Goal: Task Accomplishment & Management: Use online tool/utility

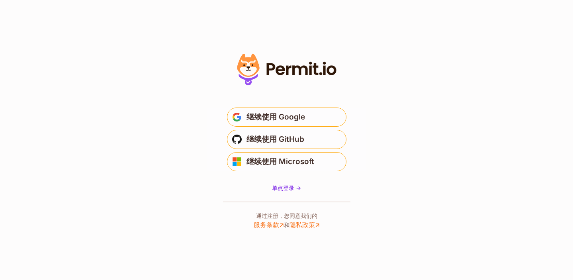
click at [262, 141] on font "继续使用 GitHub" at bounding box center [275, 138] width 58 height 9
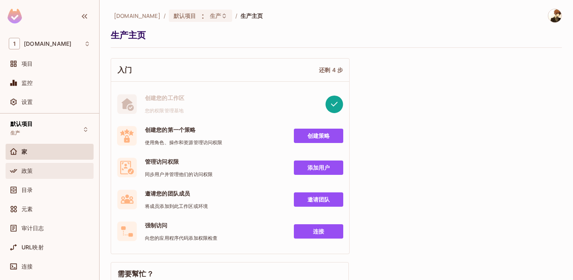
click at [61, 169] on div "政策" at bounding box center [55, 170] width 69 height 6
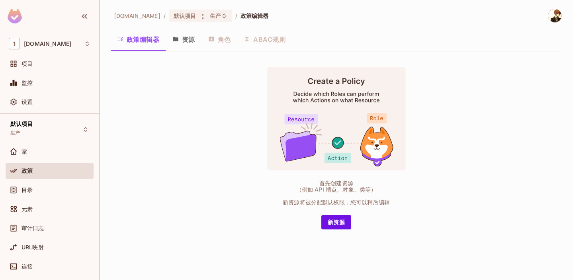
click at [224, 41] on div "政策编辑器 资源 角色 ABAC规则" at bounding box center [336, 39] width 451 height 20
click at [222, 40] on div "政策编辑器 资源 角色 ABAC规则" at bounding box center [336, 39] width 451 height 20
click at [222, 42] on div "政策编辑器 资源 角色 ABAC规则" at bounding box center [336, 39] width 451 height 20
click at [185, 42] on font "资源" at bounding box center [188, 39] width 13 height 8
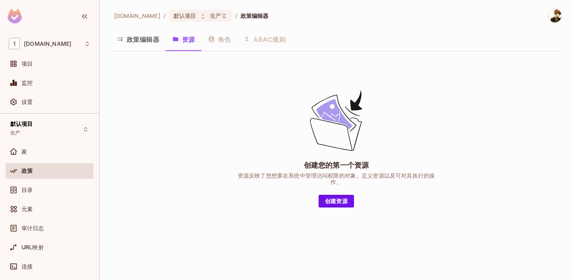
click at [223, 41] on div "政策编辑器 资源 角色 ABAC规则" at bounding box center [336, 39] width 451 height 20
click at [151, 39] on font "政策编辑器" at bounding box center [143, 39] width 33 height 8
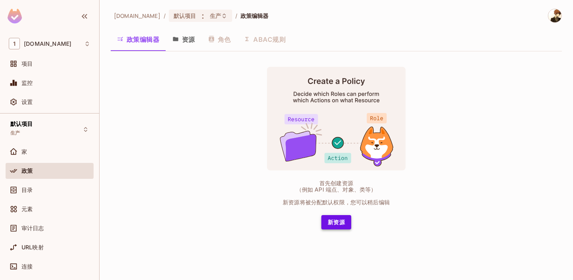
click at [329, 219] on font "新资源" at bounding box center [335, 221] width 17 height 7
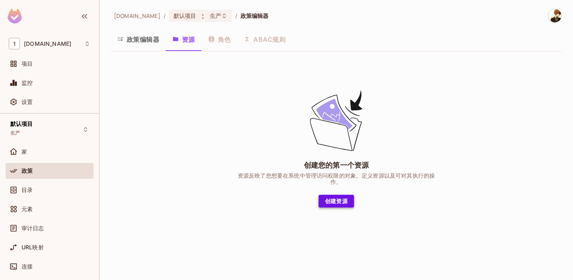
click at [335, 204] on font "创建资源" at bounding box center [336, 201] width 23 height 10
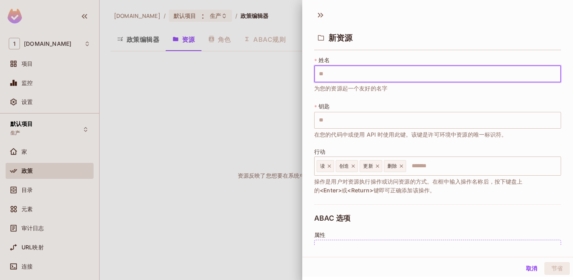
type input "*"
type input "**"
type input "***"
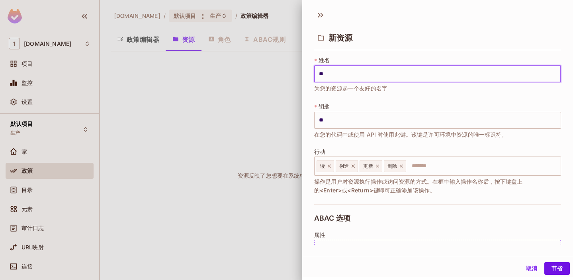
type input "***"
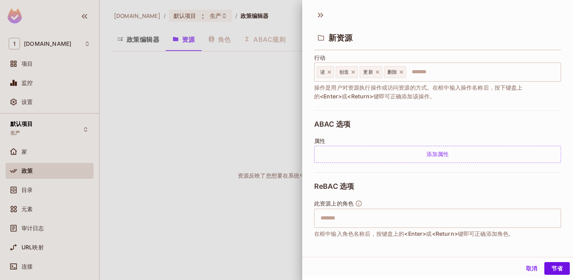
scroll to position [154, 0]
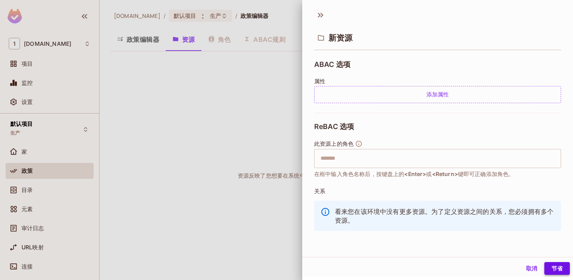
type input "***"
click at [564, 267] on button "节省" at bounding box center [556, 268] width 25 height 13
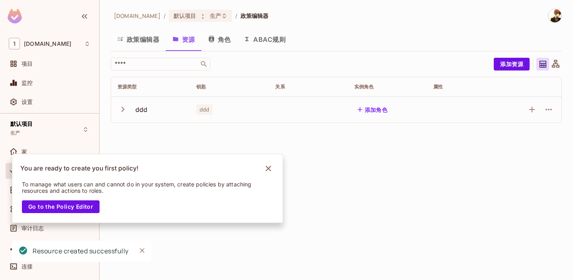
click at [223, 42] on font "角色" at bounding box center [224, 39] width 13 height 8
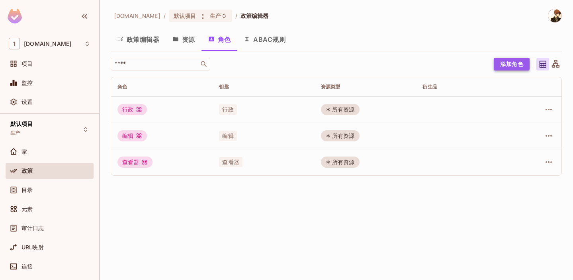
click at [510, 64] on font "添加角色" at bounding box center [511, 63] width 23 height 7
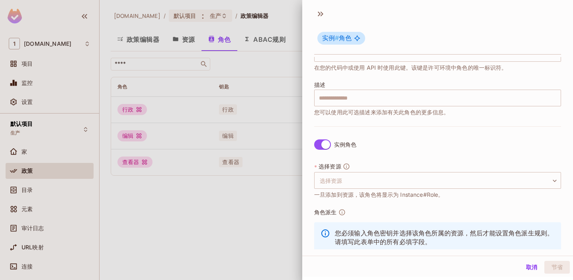
scroll to position [88, 0]
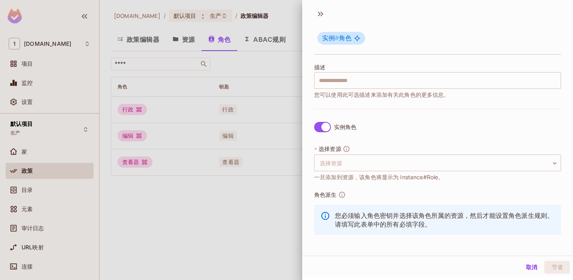
click at [140, 201] on div at bounding box center [286, 140] width 573 height 280
